Goal: Information Seeking & Learning: Learn about a topic

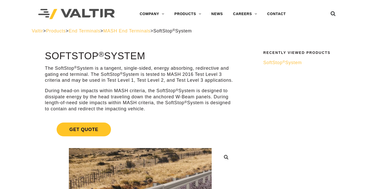
scroll to position [59, 0]
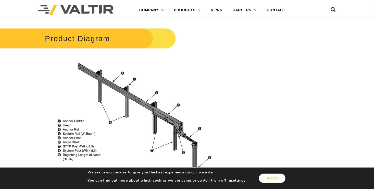
click at [278, 179] on button "Accept" at bounding box center [272, 177] width 27 height 9
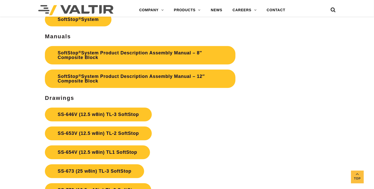
scroll to position [1633, 0]
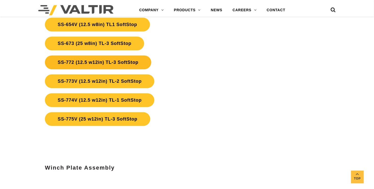
click at [129, 61] on link "SS-772 (12.5 w12in) TL-3 SoftStop" at bounding box center [98, 62] width 106 height 14
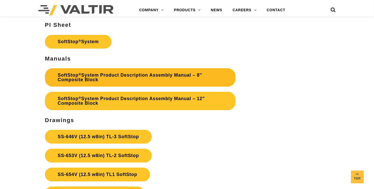
scroll to position [1505, 0]
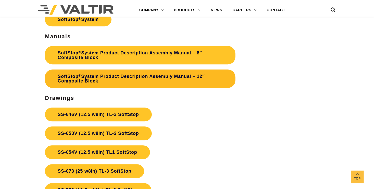
click at [167, 78] on link "SoftStop ® System Product Description Assembly Manual – 12″ Composite Block" at bounding box center [140, 78] width 191 height 18
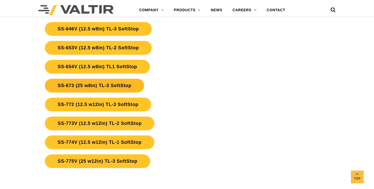
scroll to position [1582, 0]
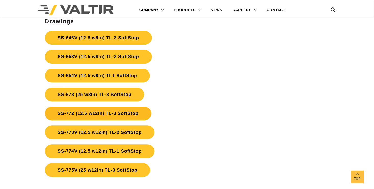
click at [127, 115] on link "SS-772 (12.5 w12in) TL-3 SoftStop" at bounding box center [98, 113] width 106 height 14
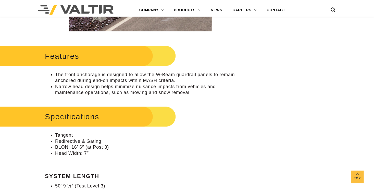
scroll to position [276, 0]
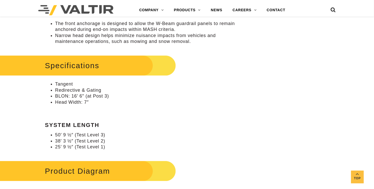
drag, startPoint x: 86, startPoint y: 130, endPoint x: 84, endPoint y: 129, distance: 2.7
click at [86, 130] on div "Specifications Tangent Redirective & Gating BLON: 16′ 6″ (at Post 3) Head Width…" at bounding box center [140, 102] width 191 height 96
drag, startPoint x: 61, startPoint y: 144, endPoint x: 65, endPoint y: 147, distance: 3.8
click at [62, 144] on li "25′ 9 ½″ (Test Level 1)" at bounding box center [145, 147] width 180 height 6
drag, startPoint x: 69, startPoint y: 154, endPoint x: 78, endPoint y: 149, distance: 10.5
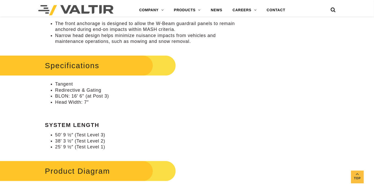
click at [96, 146] on li "25′ 9 ½″ (Test Level 1)" at bounding box center [145, 147] width 180 height 6
click at [96, 137] on ul "50′ 9 ½″ (Test Level 3) 38′ 3 ½″ (Test Level 2) 25′ 9 ½″ (Test Level 1)" at bounding box center [140, 141] width 191 height 18
drag, startPoint x: 96, startPoint y: 137, endPoint x: 97, endPoint y: 132, distance: 5.3
click at [97, 132] on li "50′ 9 ½″ (Test Level 3)" at bounding box center [145, 135] width 180 height 6
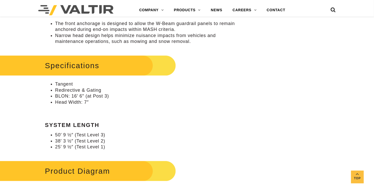
click at [136, 115] on div "Specifications Tangent Redirective & Gating BLON: 16′ 6″ (at Post 3) Head Width…" at bounding box center [140, 102] width 191 height 96
click at [85, 98] on li "BLON: 16′ 6″ (at Post 3)" at bounding box center [145, 96] width 180 height 6
click at [110, 106] on div "Specifications Tangent Redirective & Gating BLON: 16′ 6″ (at Post 3) Head Width…" at bounding box center [140, 102] width 191 height 96
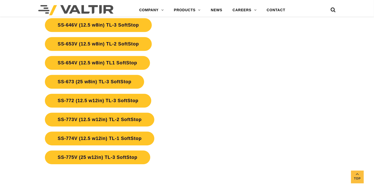
scroll to position [1587, 0]
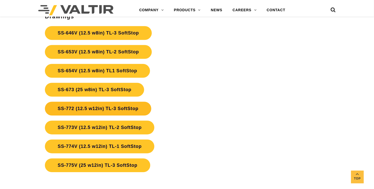
click at [129, 112] on link "SS-772 (12.5 w12in) TL-3 SoftStop" at bounding box center [98, 109] width 106 height 14
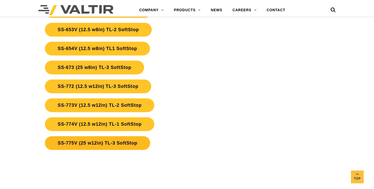
scroll to position [1612, 0]
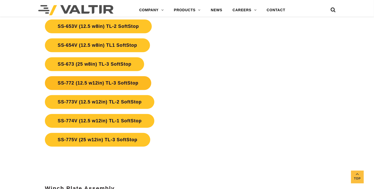
click at [118, 80] on link "SS-772 (12.5 w12in) TL-3 SoftStop" at bounding box center [98, 83] width 106 height 14
